Goal: Transaction & Acquisition: Purchase product/service

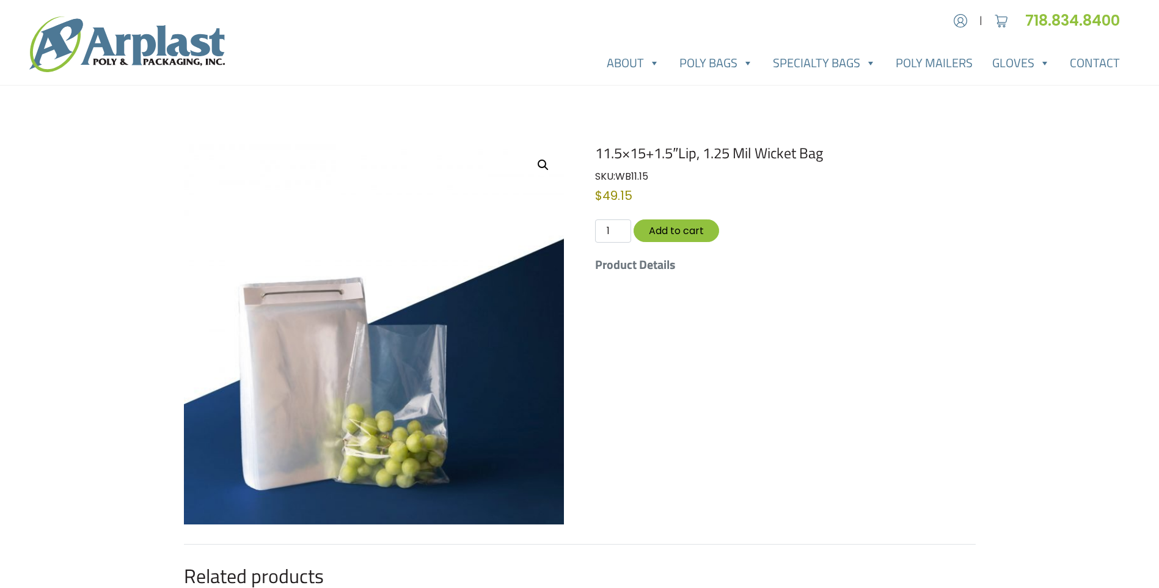
click at [619, 269] on h5 "Product Details" at bounding box center [785, 264] width 380 height 15
click at [540, 162] on link "View full-screen image gallery" at bounding box center [543, 165] width 22 height 22
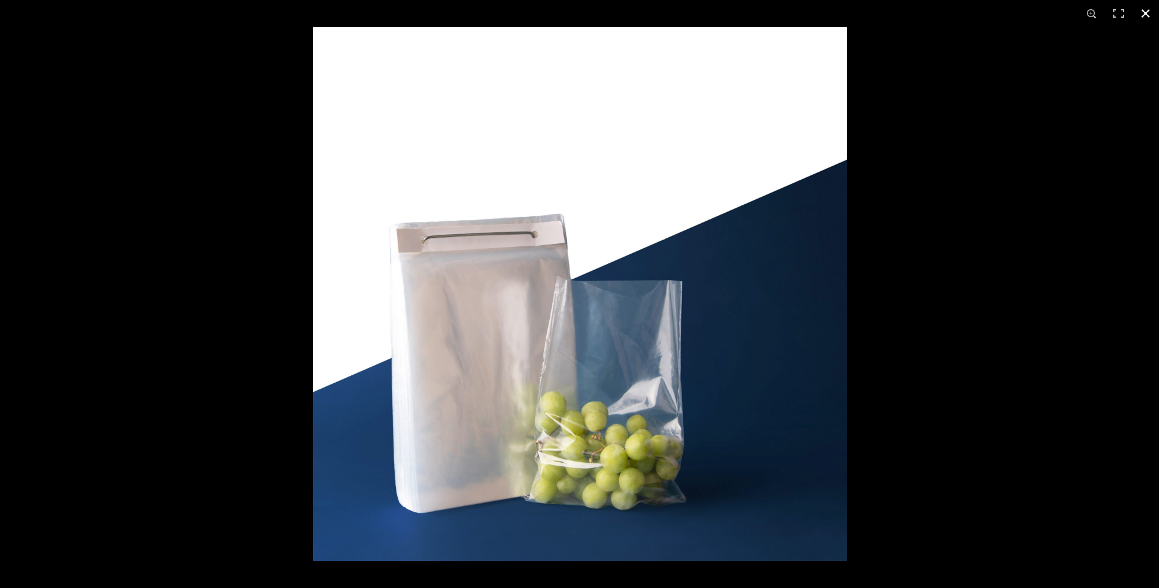
click at [1141, 12] on button "Close (Esc)" at bounding box center [1145, 13] width 27 height 27
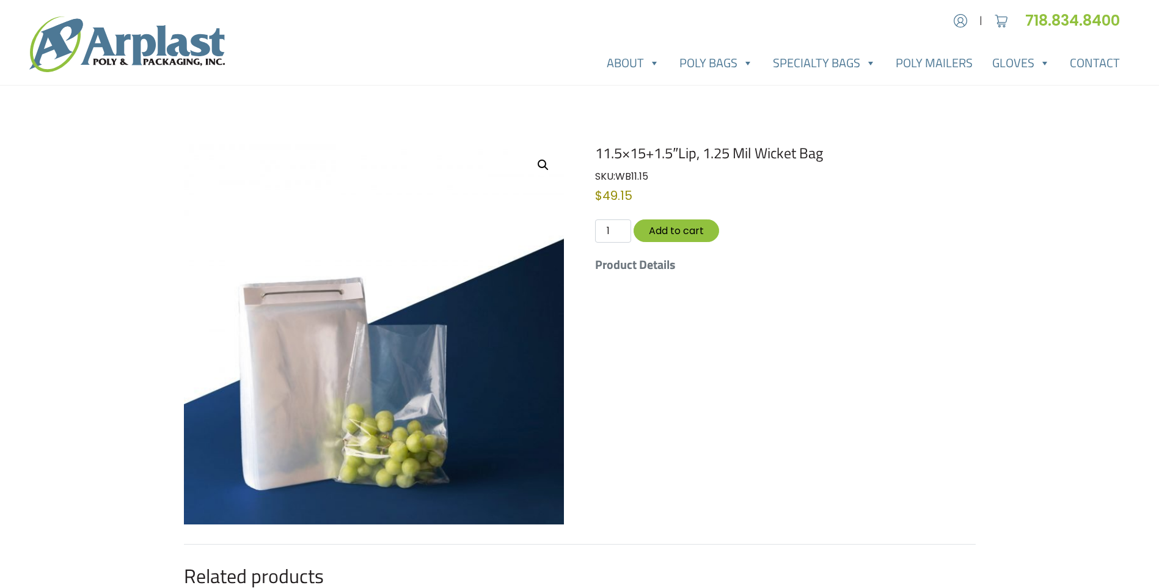
click at [653, 267] on h5 "Product Details" at bounding box center [785, 264] width 380 height 15
click at [600, 267] on h5 "Product Details" at bounding box center [785, 264] width 380 height 15
click at [608, 266] on h5 "Product Details" at bounding box center [785, 264] width 380 height 15
click at [623, 230] on input "1" at bounding box center [612, 230] width 35 height 23
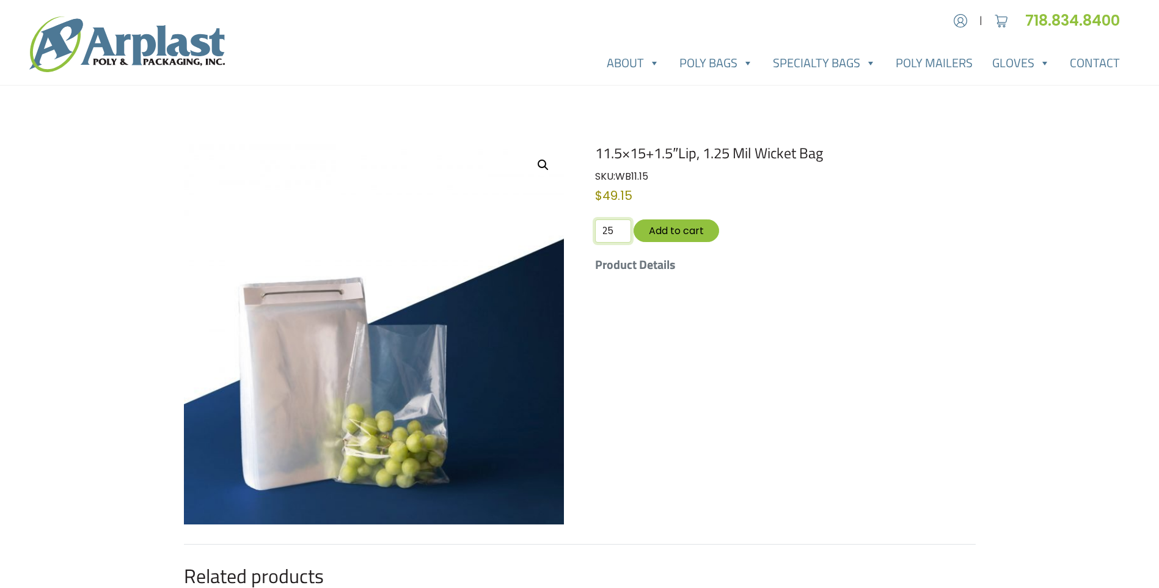
type input "25"
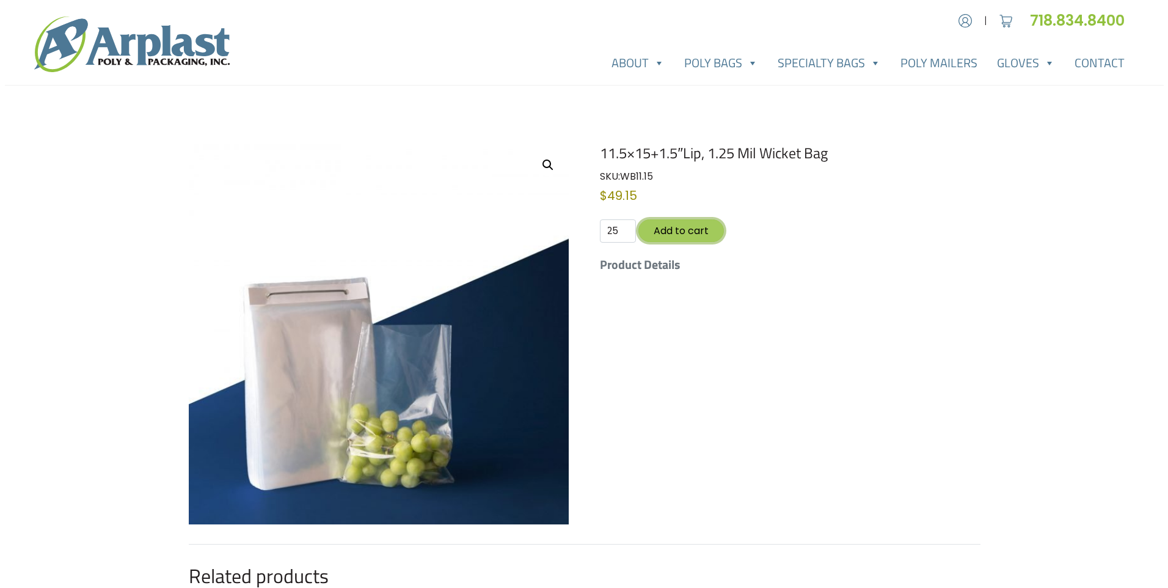
scroll to position [0, 0]
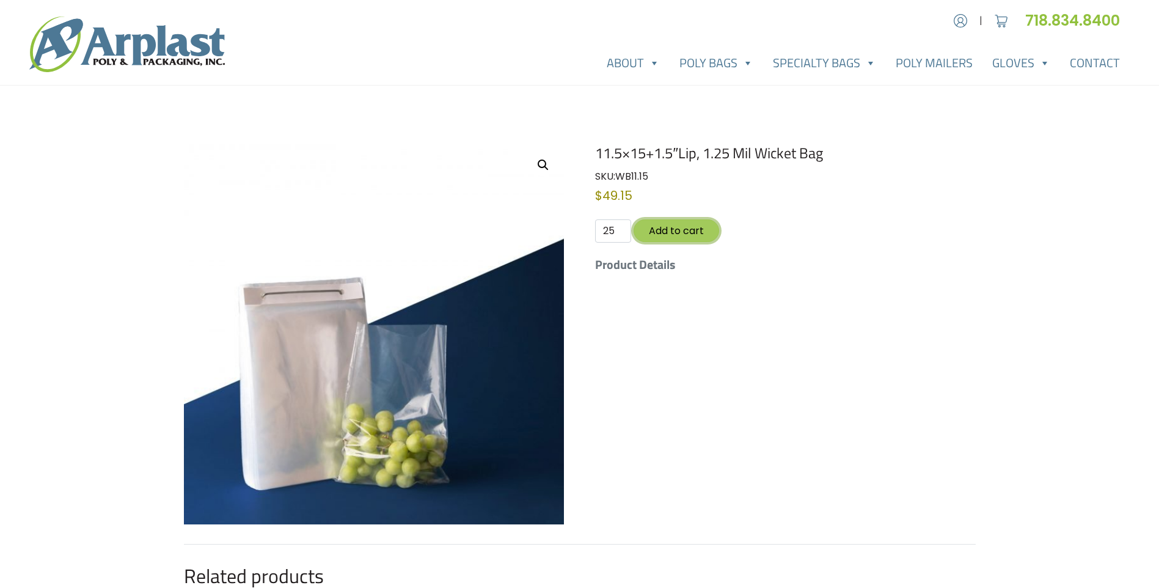
type button "3570"
click at [672, 232] on button "Add to cart" at bounding box center [677, 230] width 86 height 23
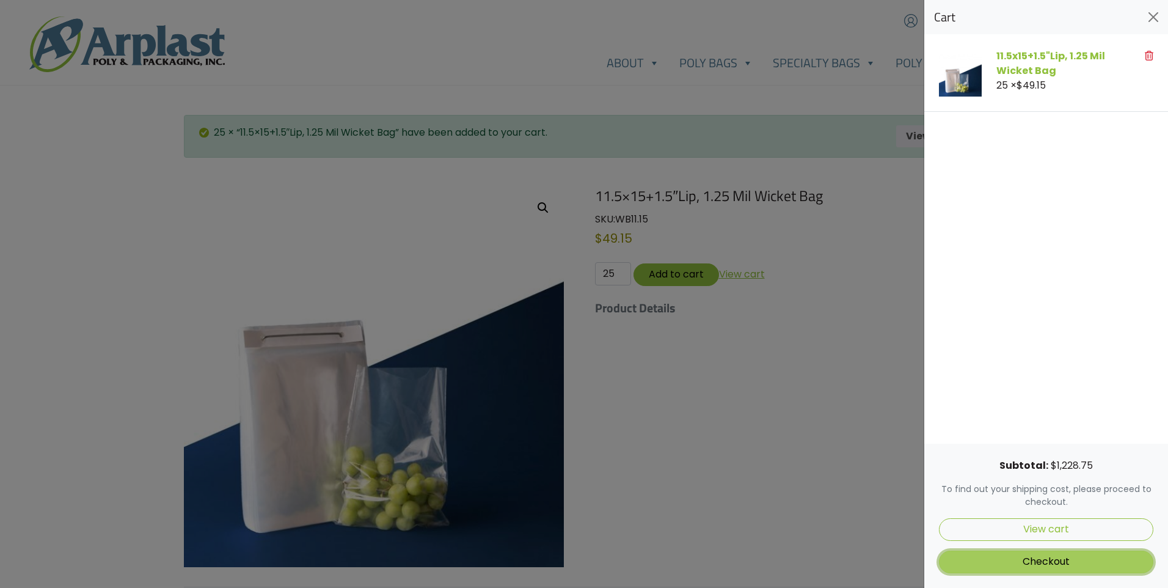
click at [1054, 560] on link "Checkout" at bounding box center [1046, 561] width 214 height 23
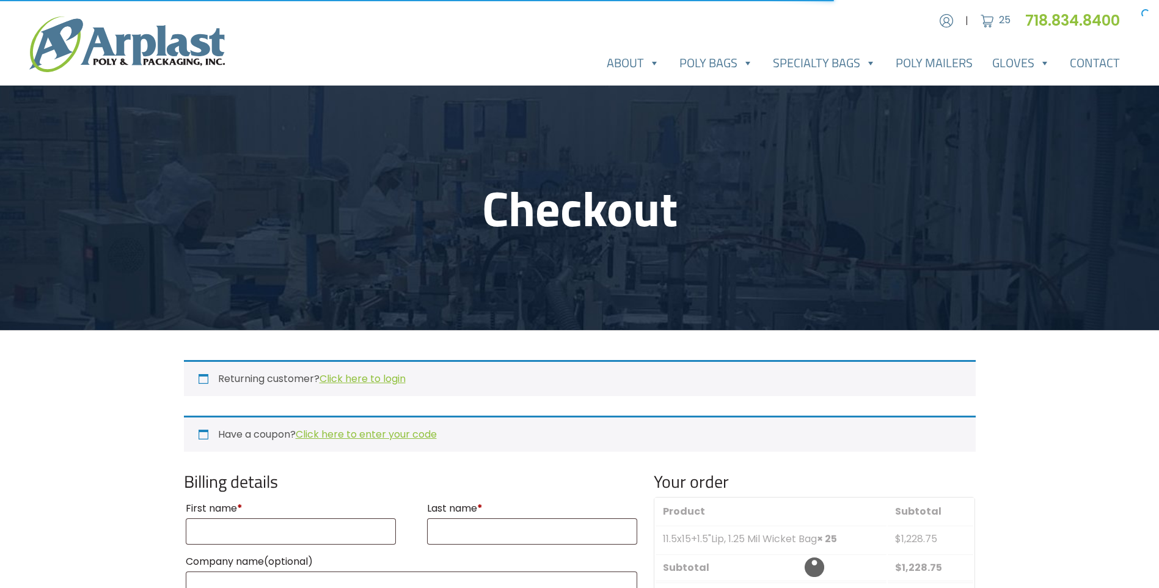
select select "NJ"
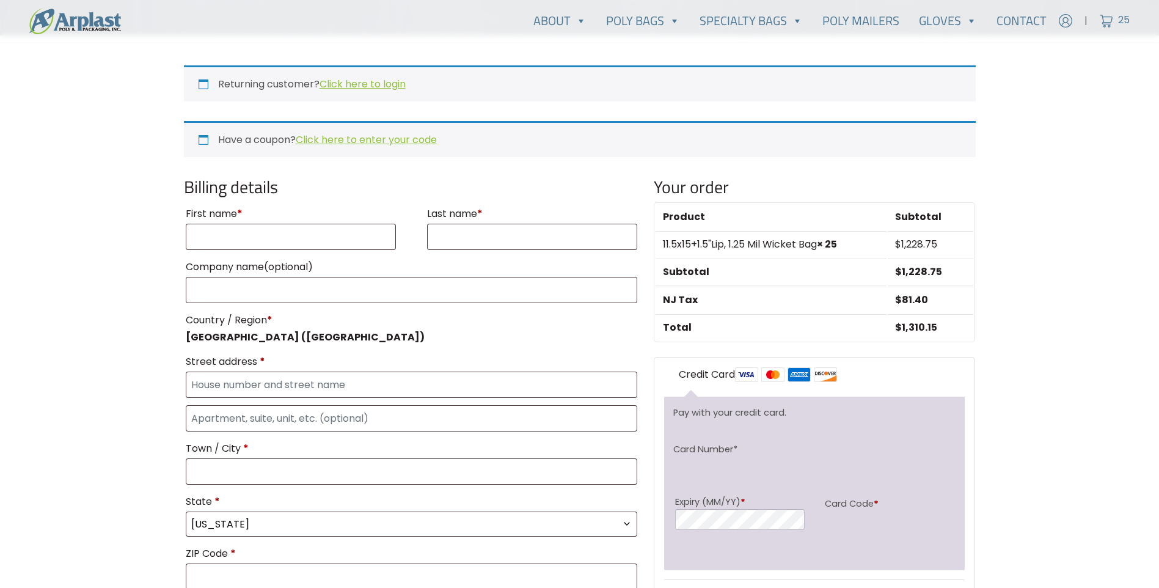
scroll to position [305, 0]
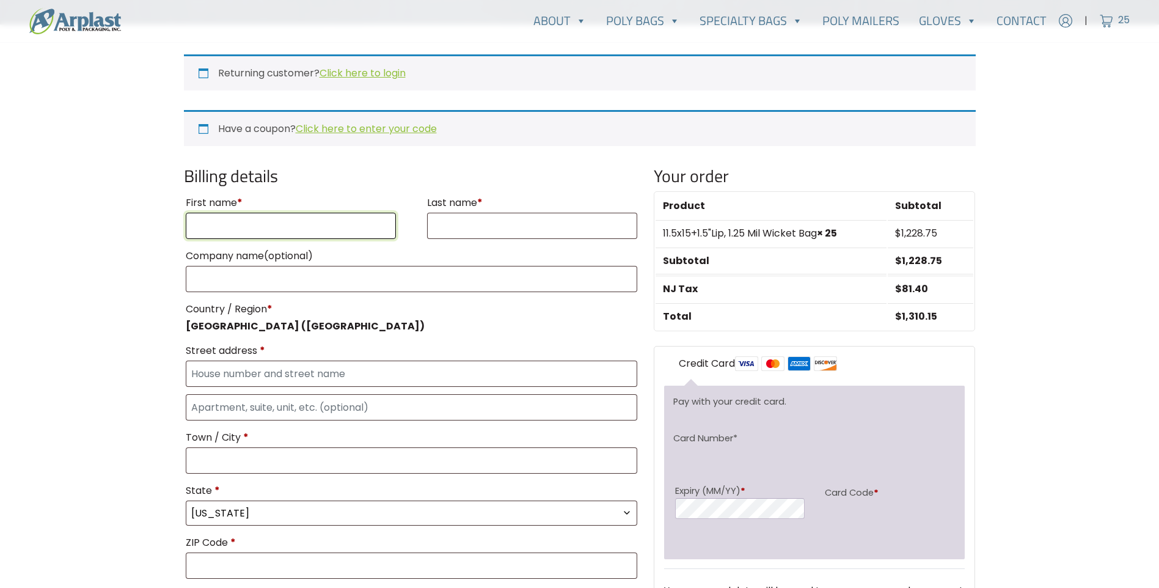
click at [226, 227] on input "First name *" at bounding box center [291, 226] width 211 height 26
type input "Jennifer"
type input "Taylor"
type input "+18649101554"
type input "jpt.pow@gmail.com"
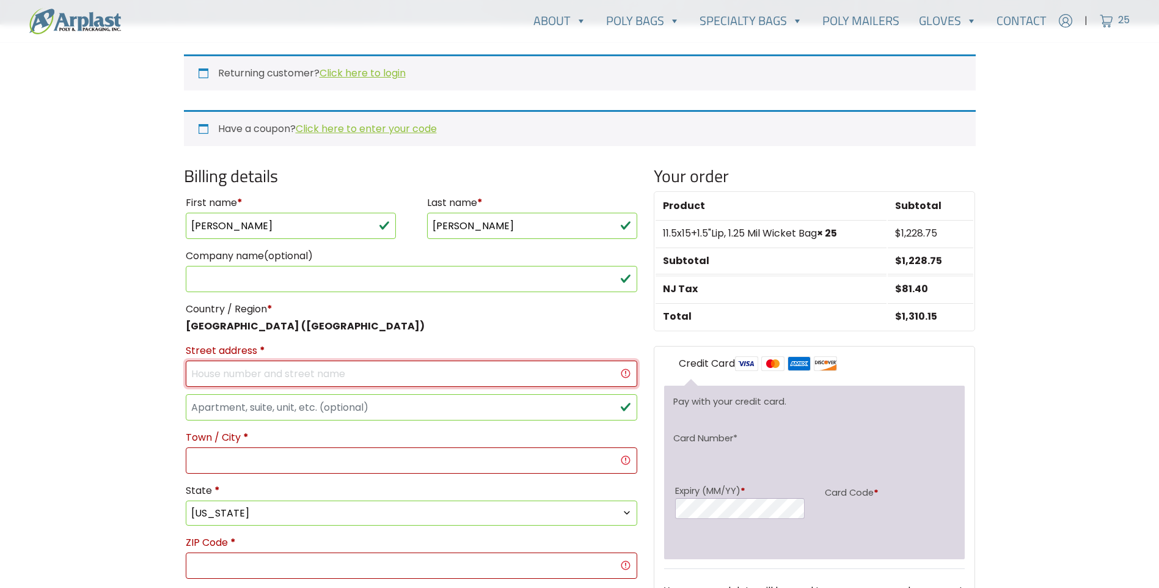
click at [246, 374] on input "Street address *" at bounding box center [412, 373] width 452 height 26
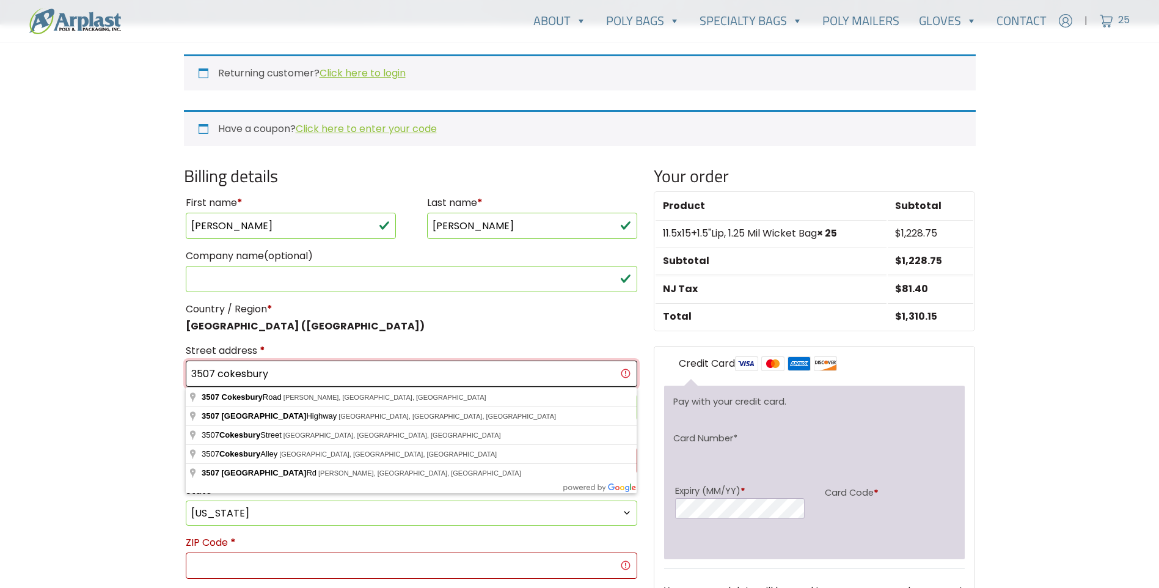
type input "3507 Cokesbury Rd Hwy 254 N Hodges SC 29653"
type input "J&P Park Acquisitions Inc"
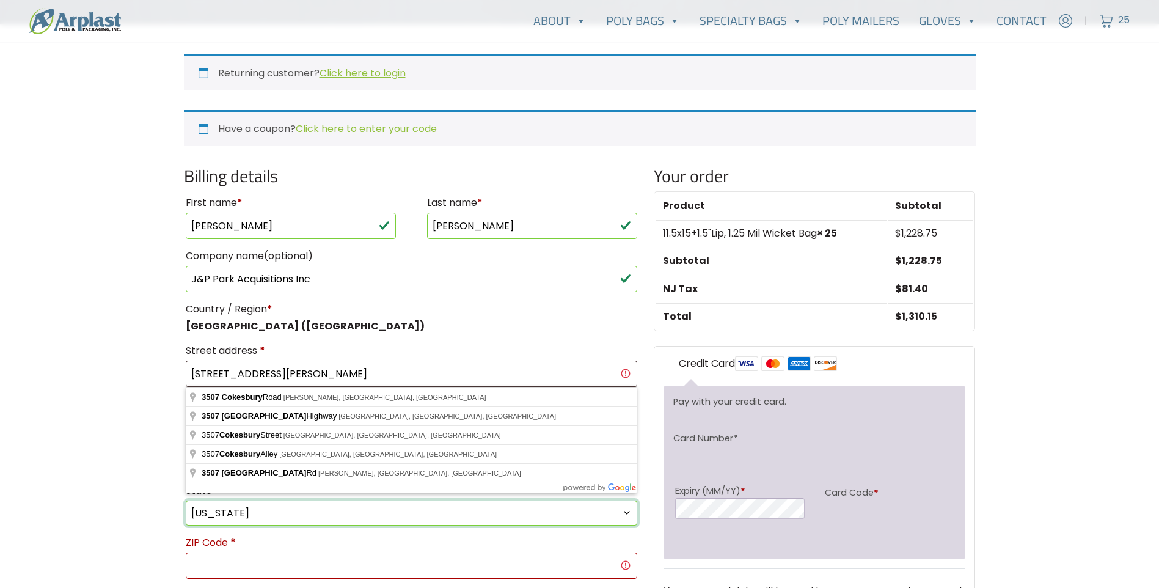
select select "SC"
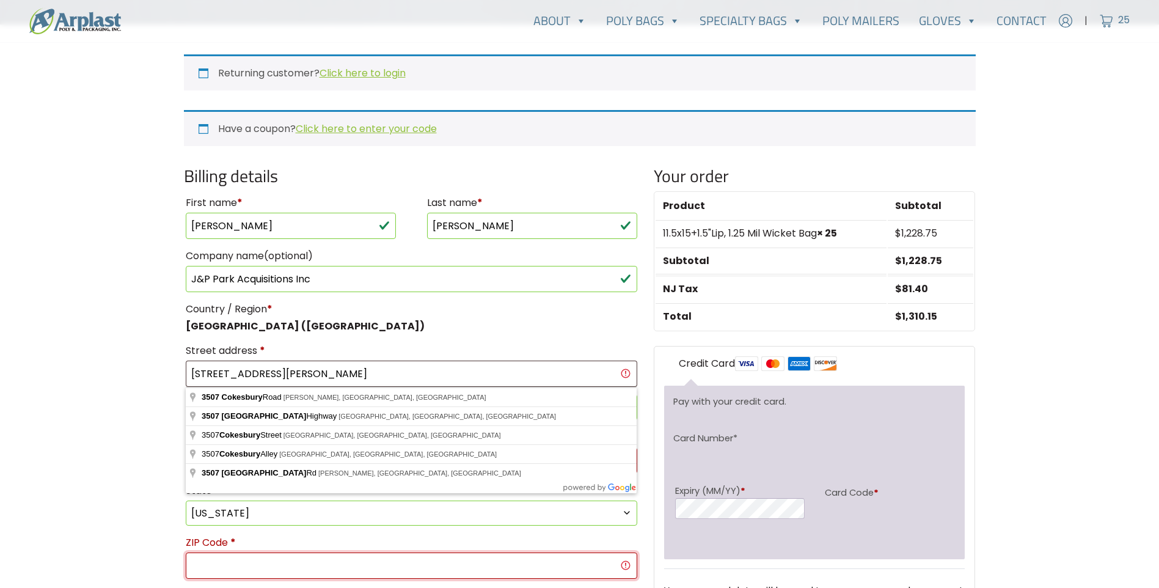
type input "29653"
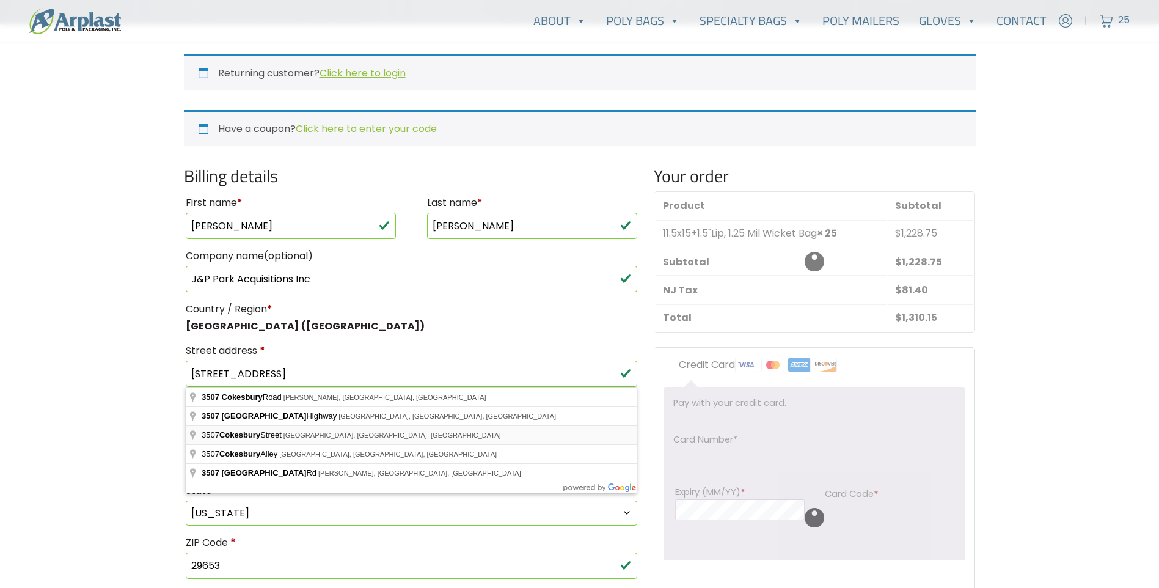
type input "Cokesbury St"
type input "Greenwood"
select select "SC"
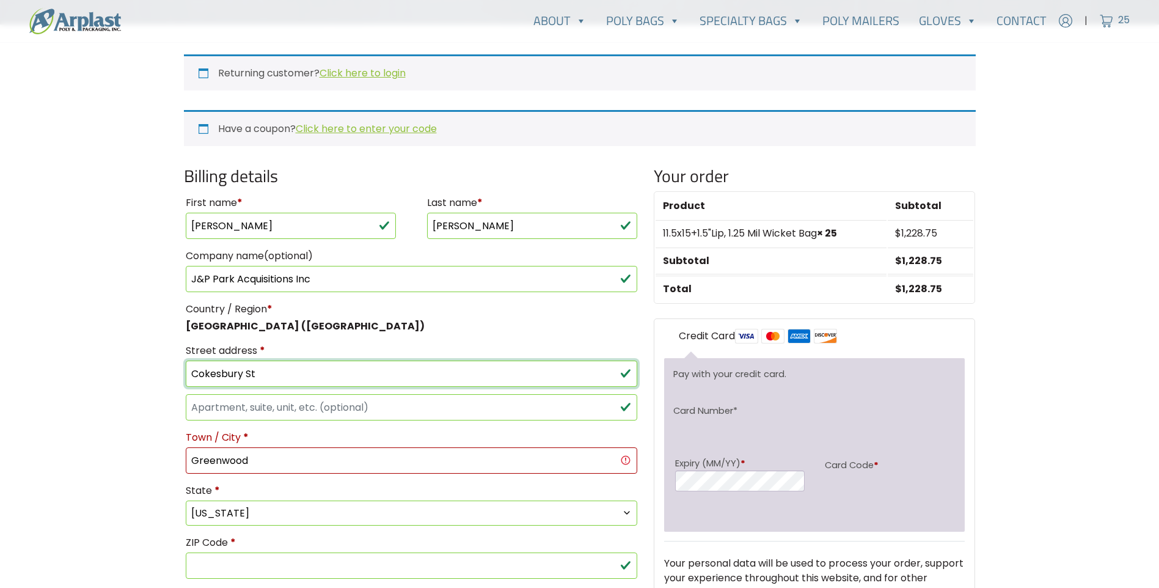
click at [269, 370] on input "Cokesbury St" at bounding box center [412, 373] width 452 height 26
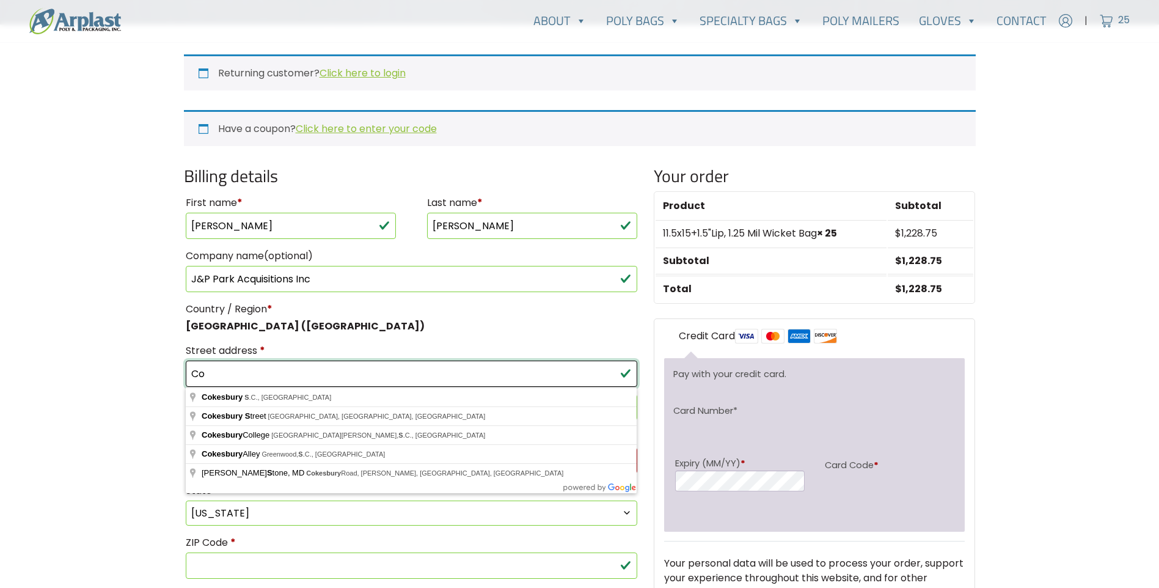
type input "C"
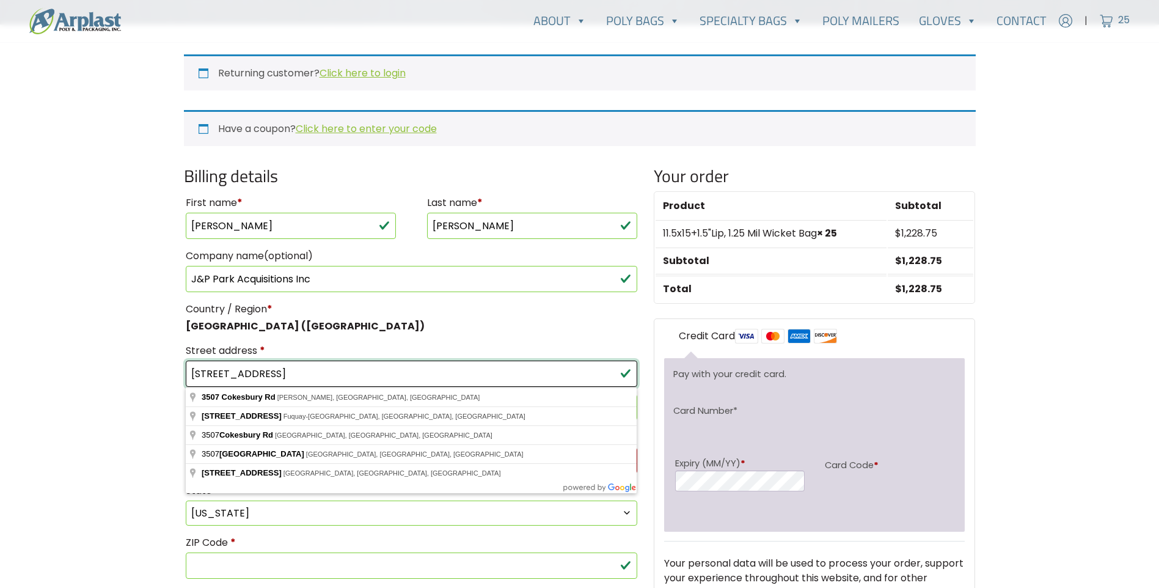
type input "3507 cokesbury rd"
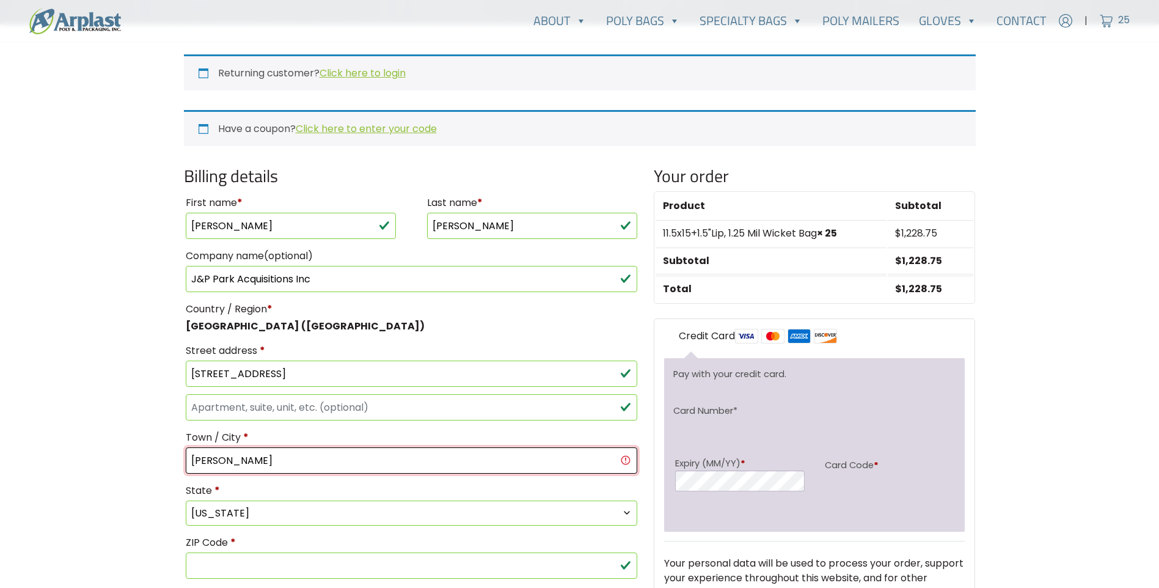
type input "hodges"
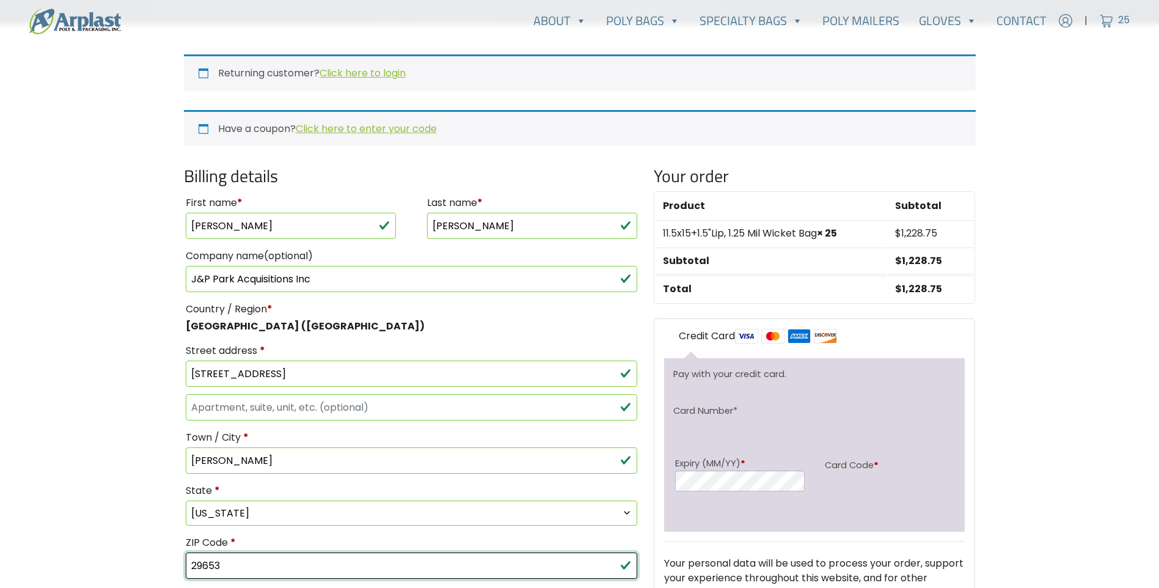
type input "29653"
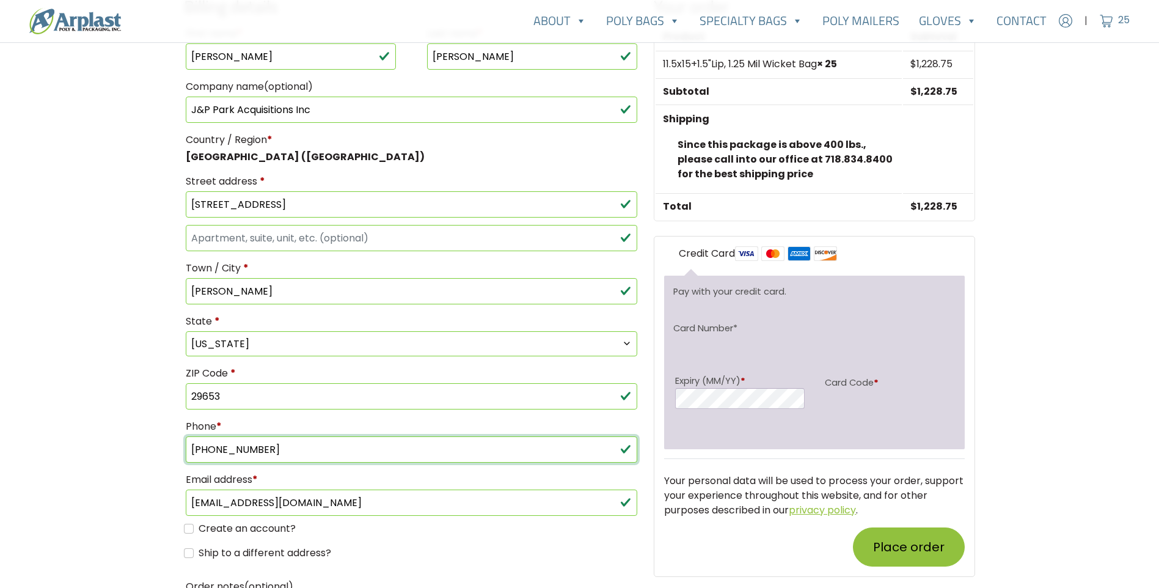
scroll to position [447, 0]
